Goal: Communication & Community: Ask a question

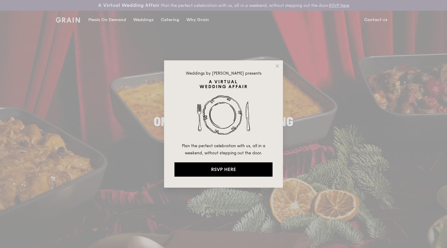
click at [274, 66] on div "Weddings by Grain presents Plan the perfect celebration with us, all in a weeke…" at bounding box center [223, 123] width 119 height 127
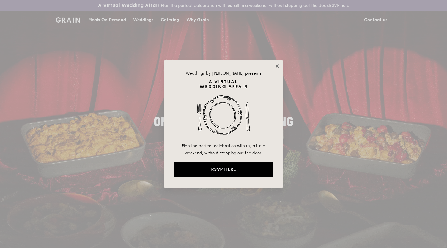
click at [279, 64] on icon at bounding box center [277, 65] width 5 height 5
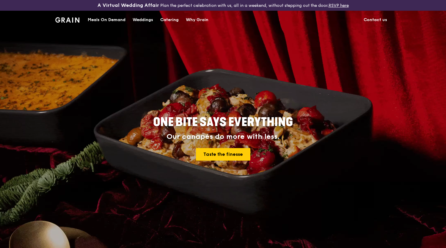
click at [378, 19] on link "Contact us" at bounding box center [375, 20] width 31 height 18
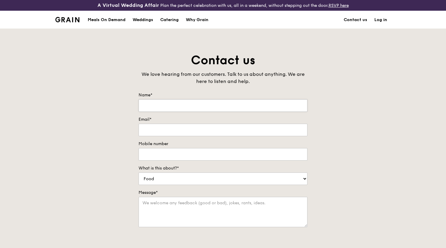
scroll to position [59, 0]
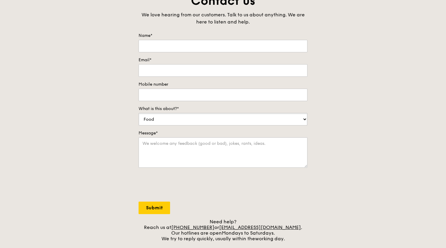
drag, startPoint x: 190, startPoint y: 119, endPoint x: 187, endPoint y: 119, distance: 3.6
click at [190, 119] on select "Food Service Billing/Payment Catering Others" at bounding box center [222, 119] width 169 height 12
click at [199, 120] on select "Food Service Billing/Payment Catering Others" at bounding box center [222, 119] width 169 height 12
click at [164, 96] on input "Mobile number" at bounding box center [222, 95] width 169 height 12
type input "88968598"
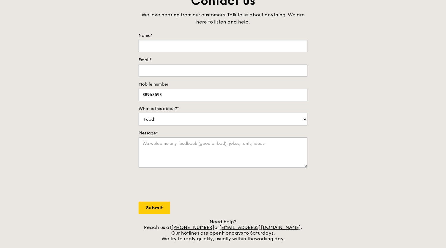
type input "[DEMOGRAPHIC_DATA][PERSON_NAME]"
type input "[EMAIL_ADDRESS][DOMAIN_NAME]"
click at [174, 144] on textarea "Message*" at bounding box center [222, 152] width 169 height 30
click at [160, 144] on textarea "Message*" at bounding box center [222, 152] width 169 height 30
paste textarea "This is Juayxuan from Unearthed Productions. I got your contact from [PERSON_NA…"
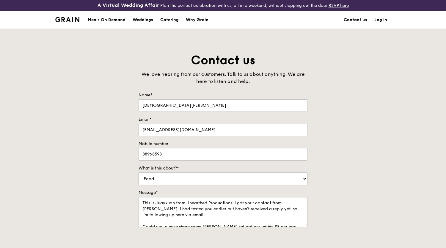
scroll to position [30, 0]
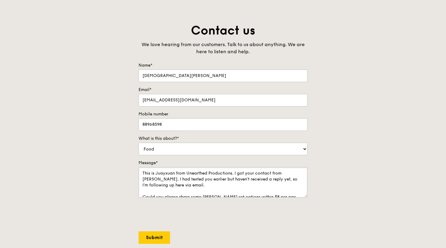
drag, startPoint x: 294, startPoint y: 172, endPoint x: 235, endPoint y: 173, distance: 58.5
click at [235, 173] on textarea "This is Juayxuan from Unearthed Productions. I got your contact from [PERSON_NA…" at bounding box center [222, 182] width 169 height 30
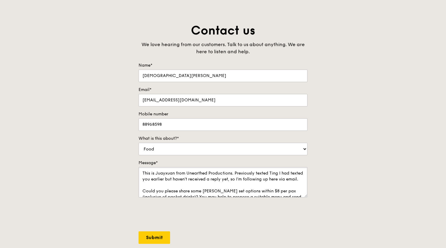
click at [274, 173] on textarea "This is Juayxuan from Unearthed Productions. Previously texted Ting I had texte…" at bounding box center [222, 182] width 169 height 30
click at [279, 174] on textarea "This is Juayxuan from Unearthed Productions. Previously texted Ting I had texte…" at bounding box center [222, 182] width 169 height 30
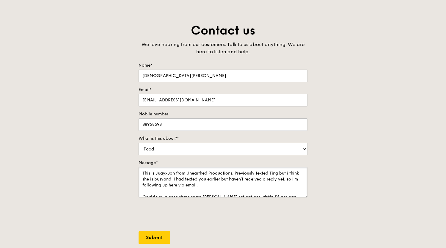
click at [171, 178] on textarea "This is Juayxuan from Unearthed Productions. Previously texted Ting but i think…" at bounding box center [222, 182] width 169 height 30
click at [175, 179] on textarea "This is Juayxuan from Unearthed Productions. Previously texted Ting but i think…" at bounding box center [222, 182] width 169 height 30
drag, startPoint x: 183, startPoint y: 178, endPoint x: 242, endPoint y: 178, distance: 58.2
click at [242, 177] on textarea "This is Juayxuan from Unearthed Productions. Previously texted Ting but i think…" at bounding box center [222, 182] width 169 height 30
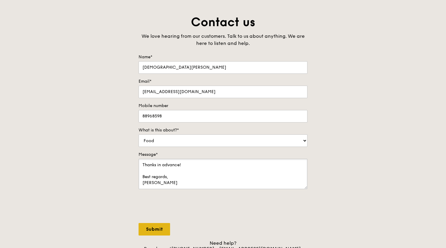
scroll to position [59, 0]
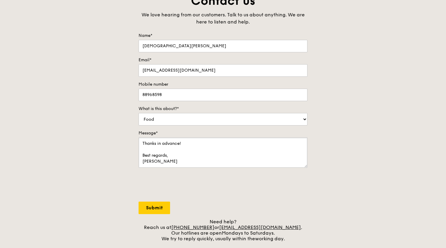
type textarea "This is Juayxuan from Unearthed Productions. Previously texted Ting but i think…"
click at [153, 204] on input "Submit" at bounding box center [153, 207] width 31 height 12
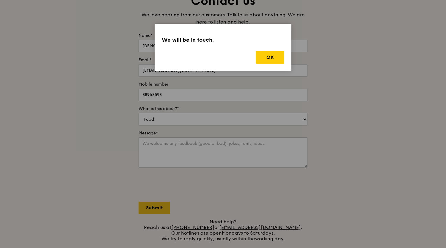
scroll to position [0, 0]
click at [266, 54] on button "OK" at bounding box center [270, 57] width 29 height 12
